Goal: Information Seeking & Learning: Learn about a topic

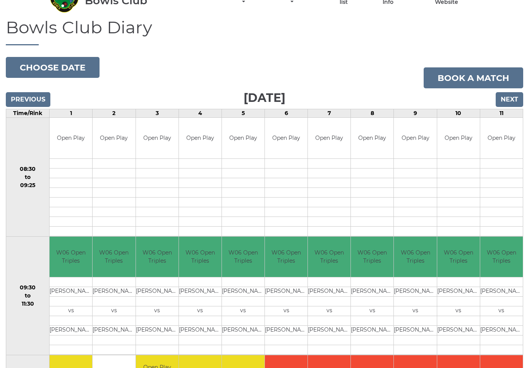
scroll to position [43, 0]
click at [508, 101] on input "Next" at bounding box center [510, 100] width 28 height 15
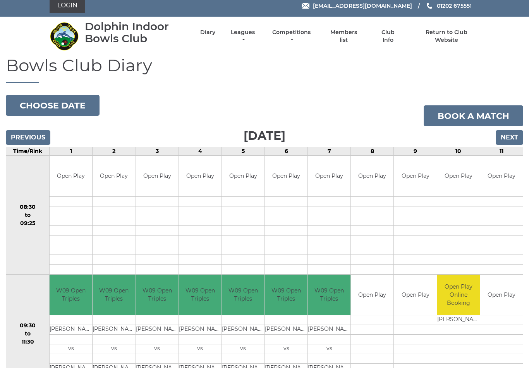
click at [509, 138] on input "Next" at bounding box center [510, 138] width 28 height 15
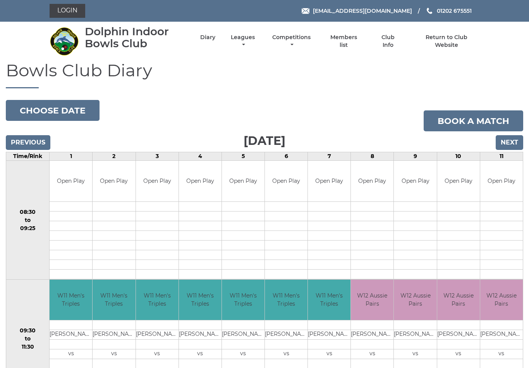
click at [33, 144] on input "Previous" at bounding box center [28, 142] width 45 height 15
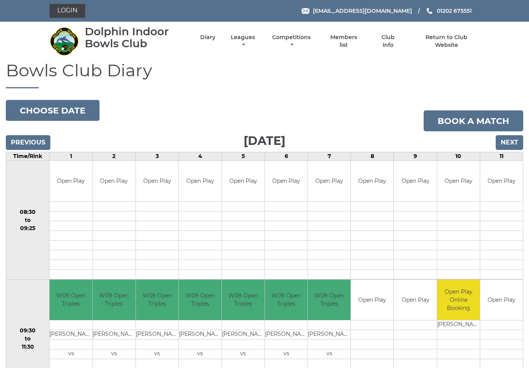
click at [31, 145] on input "Previous" at bounding box center [28, 142] width 45 height 15
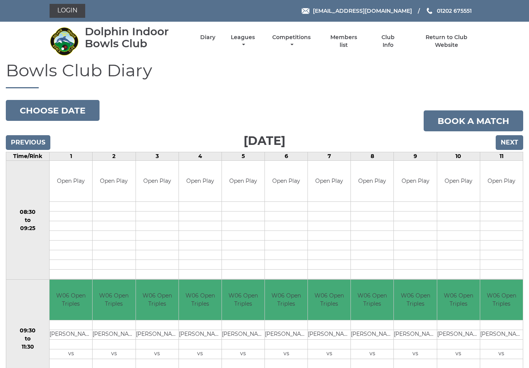
click at [29, 143] on input "Previous" at bounding box center [28, 142] width 45 height 15
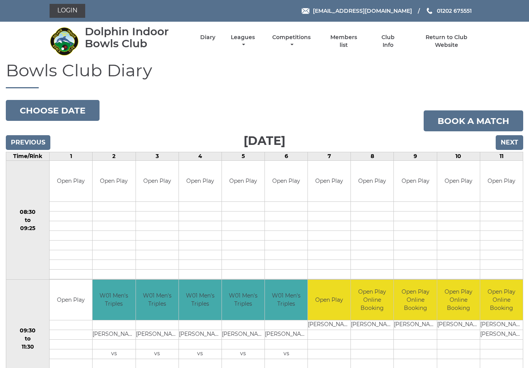
click at [30, 145] on input "Previous" at bounding box center [28, 142] width 45 height 15
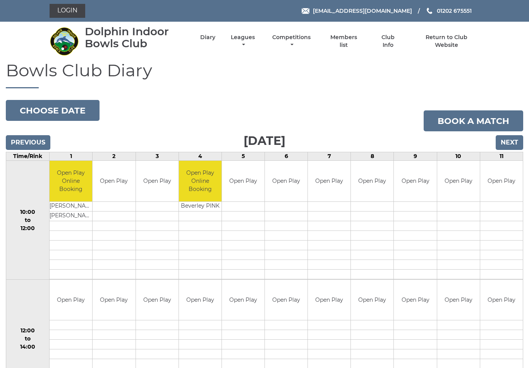
click at [26, 138] on input "Previous" at bounding box center [28, 142] width 45 height 15
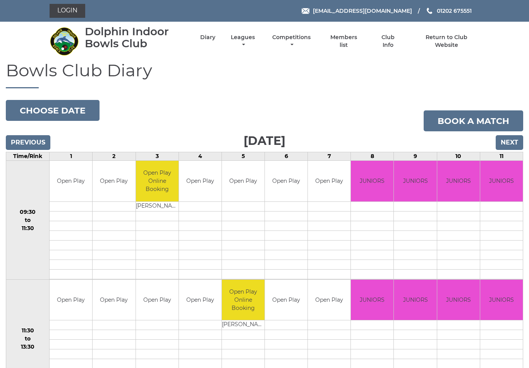
click at [29, 147] on input "Previous" at bounding box center [28, 142] width 45 height 15
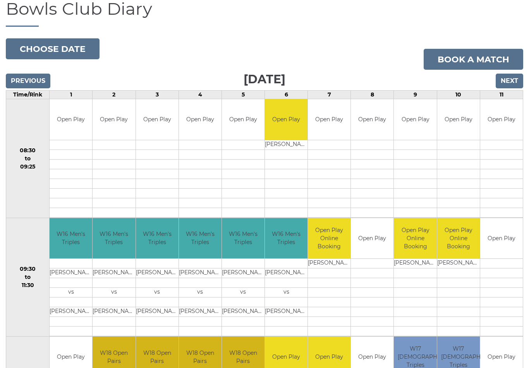
scroll to position [57, 0]
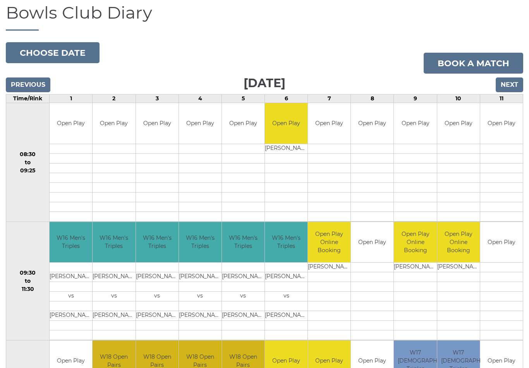
click at [511, 85] on input "Next" at bounding box center [510, 85] width 28 height 15
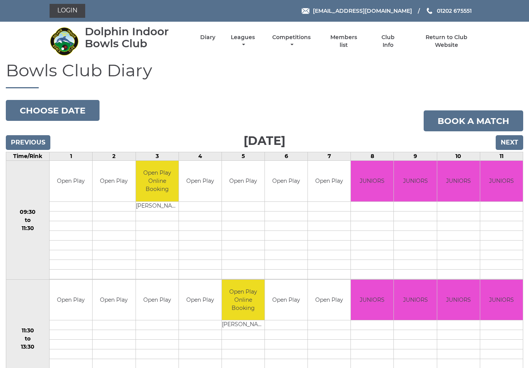
click at [508, 148] on input "Next" at bounding box center [510, 142] width 28 height 15
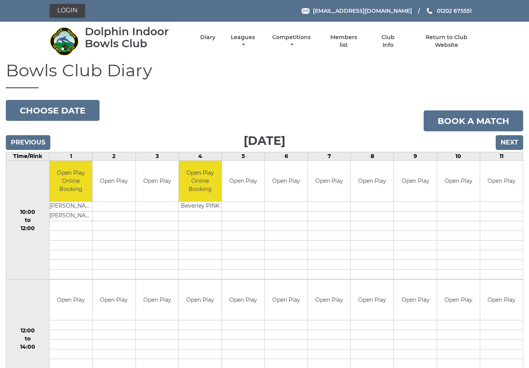
click at [509, 142] on input "Next" at bounding box center [510, 142] width 28 height 15
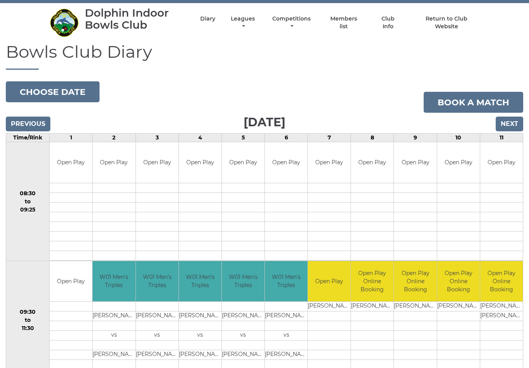
scroll to position [17, 0]
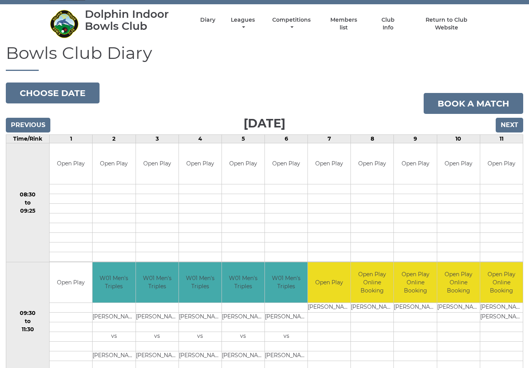
click at [511, 124] on input "Next" at bounding box center [510, 125] width 28 height 15
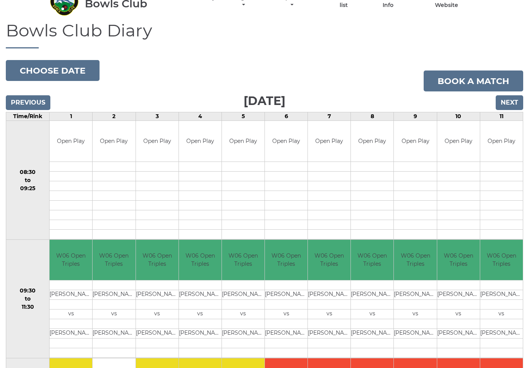
scroll to position [25, 0]
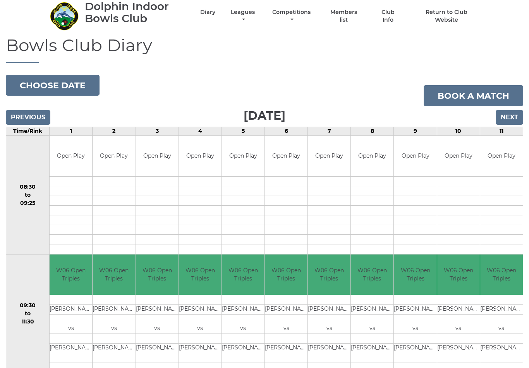
click at [511, 116] on input "Next" at bounding box center [510, 117] width 28 height 15
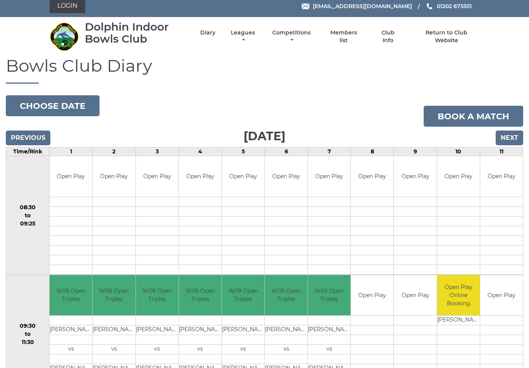
scroll to position [5, 0]
click at [511, 137] on input "Next" at bounding box center [510, 138] width 28 height 15
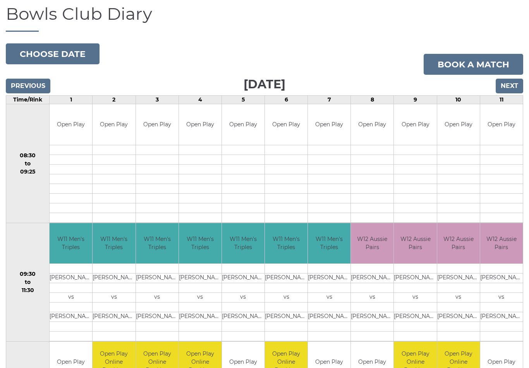
scroll to position [55, 0]
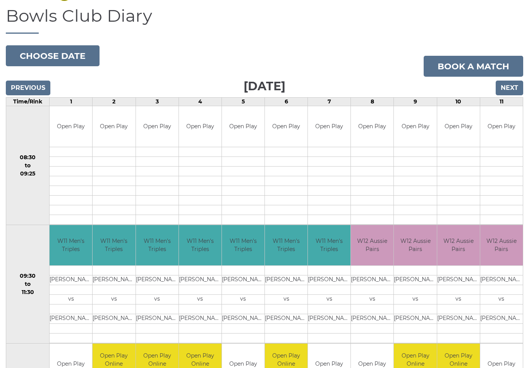
click at [509, 84] on input "Next" at bounding box center [510, 88] width 28 height 15
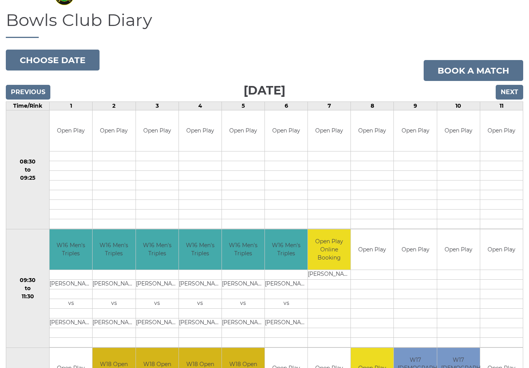
scroll to position [49, 0]
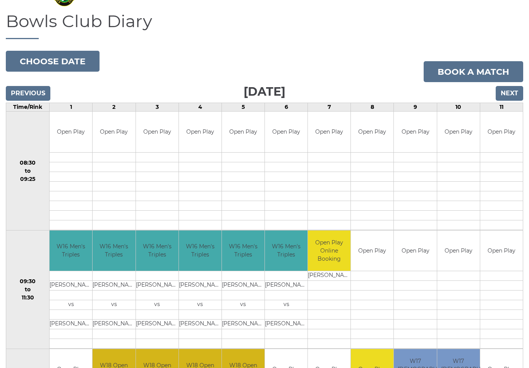
click at [508, 93] on input "Next" at bounding box center [510, 93] width 28 height 15
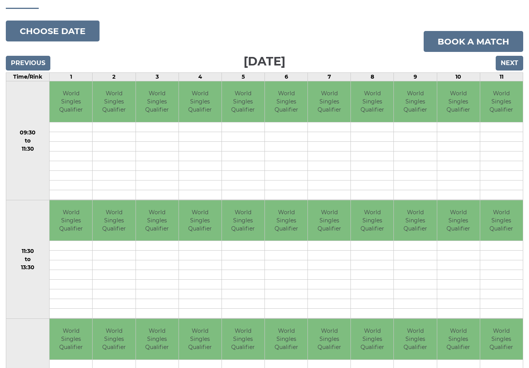
scroll to position [80, 0]
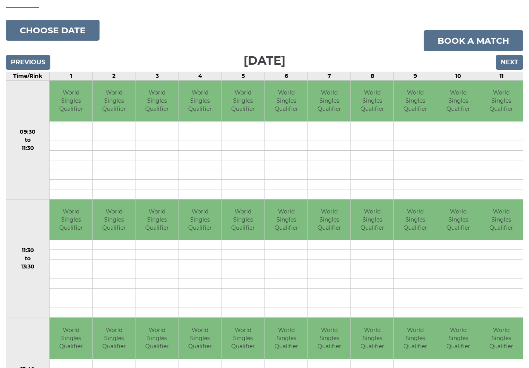
click at [510, 62] on input "Next" at bounding box center [510, 62] width 28 height 15
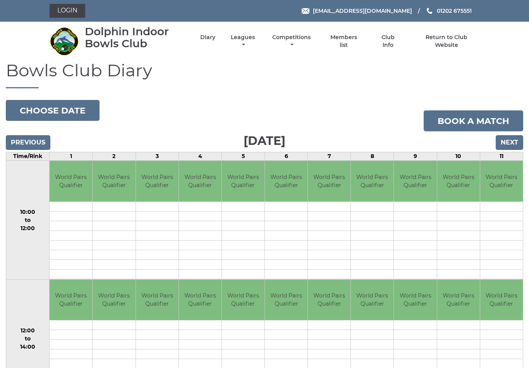
click at [510, 142] on input "Next" at bounding box center [510, 142] width 28 height 15
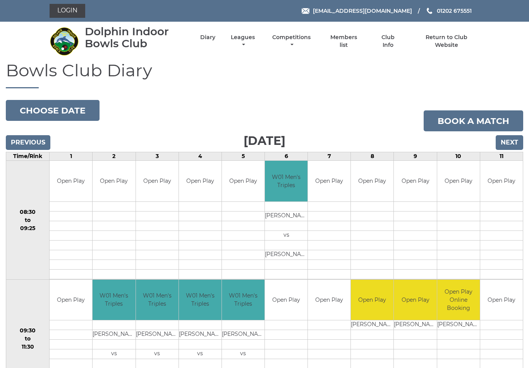
click at [257, 41] on link "Leagues" at bounding box center [243, 41] width 28 height 15
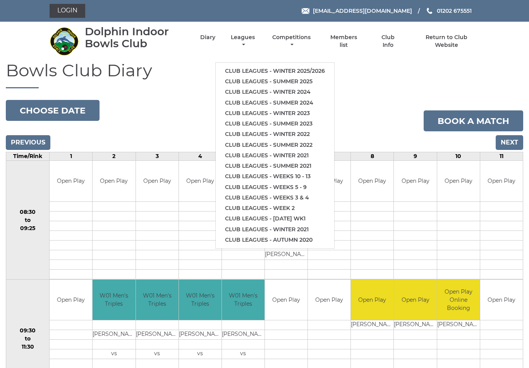
click at [299, 68] on link "Club leagues - Winter 2025/2026" at bounding box center [275, 71] width 119 height 10
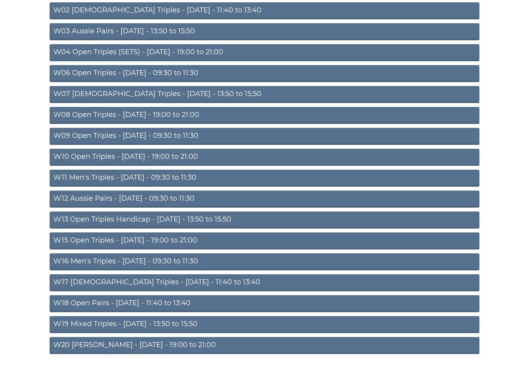
scroll to position [137, 0]
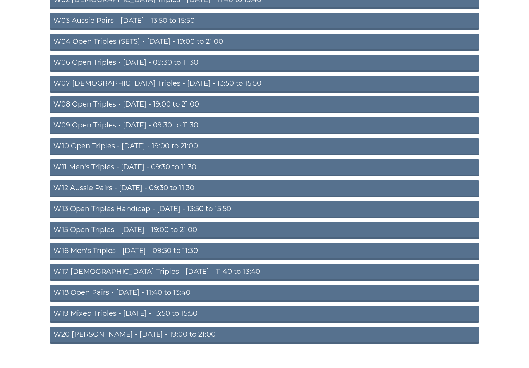
click at [292, 209] on link "W13 Open Triples Handicap - [DATE] - 13:50 to 15:50" at bounding box center [265, 209] width 430 height 17
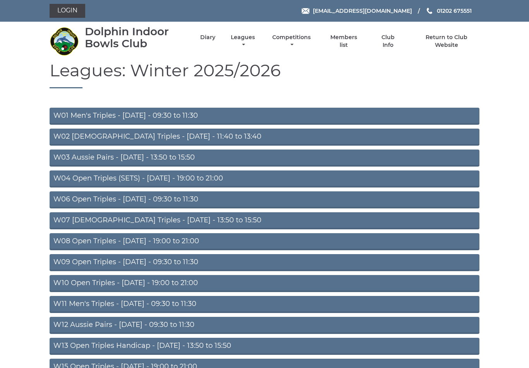
scroll to position [149, 0]
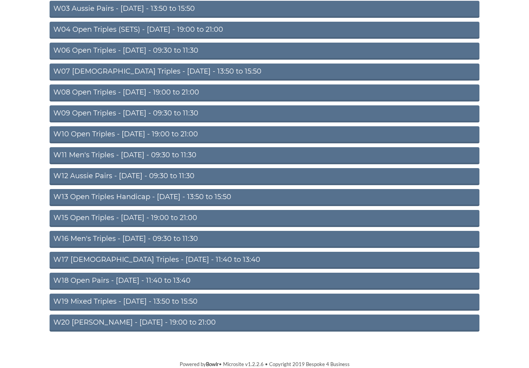
click at [174, 280] on link "W18 Open Pairs - [DATE] - 11:40 to 13:40" at bounding box center [265, 281] width 430 height 17
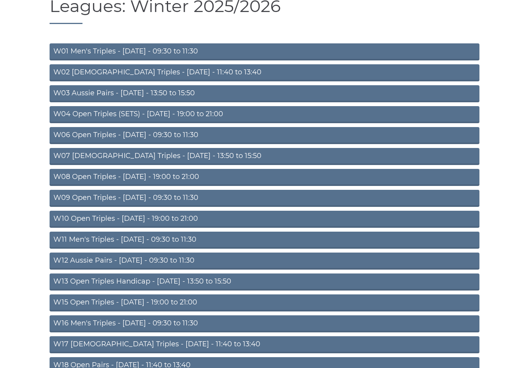
scroll to position [63, 0]
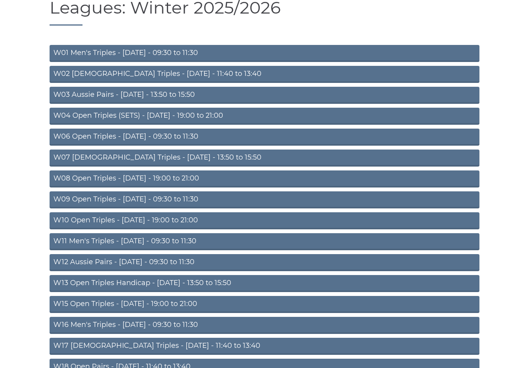
click at [88, 91] on link "W03 Aussie Pairs - Monday - 13:50 to 15:50" at bounding box center [265, 95] width 430 height 17
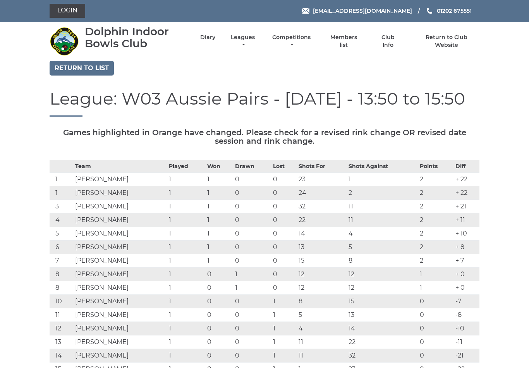
click at [306, 44] on link "Competitions" at bounding box center [291, 41] width 42 height 15
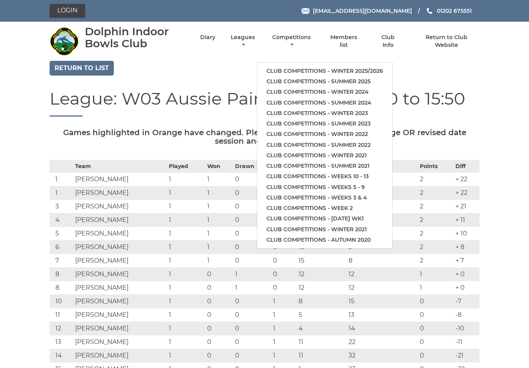
click at [343, 66] on link "Club competitions - Winter 2025/2026" at bounding box center [324, 71] width 135 height 10
